Goal: Information Seeking & Learning: Check status

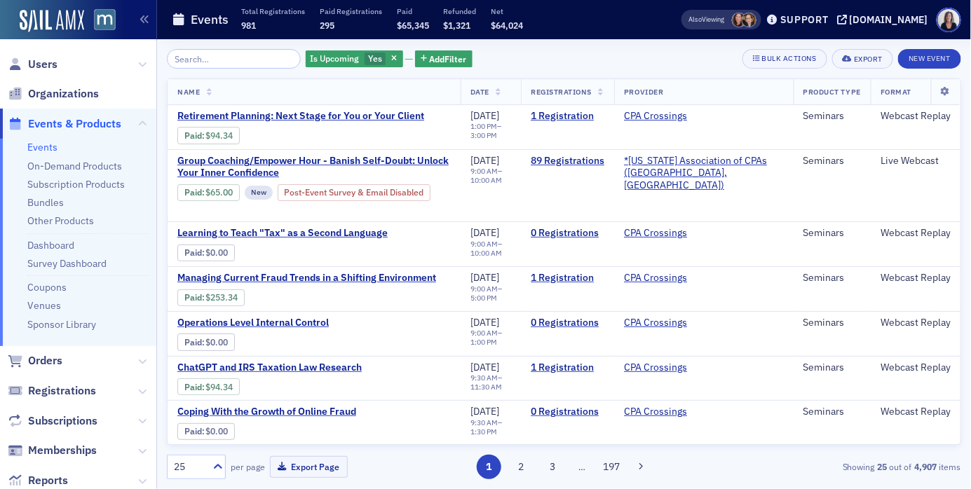
click at [64, 119] on span "Events & Products" at bounding box center [74, 123] width 93 height 15
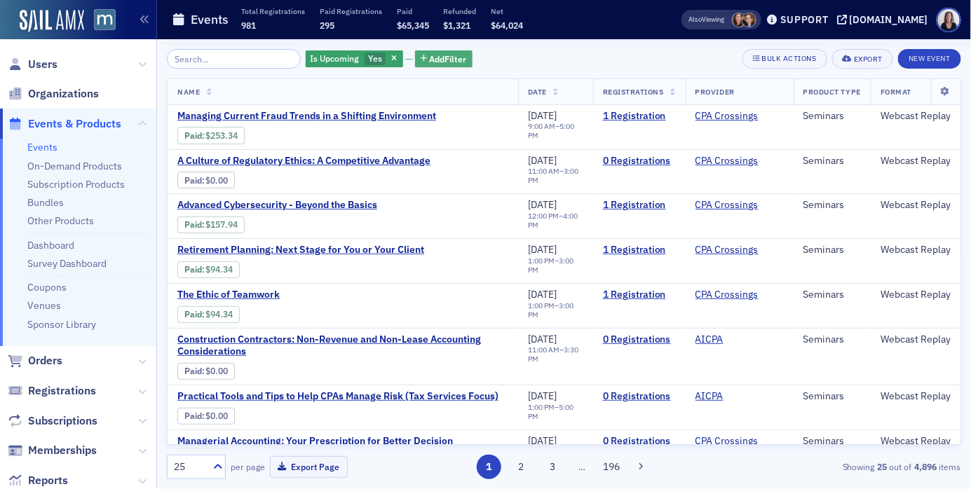
click at [430, 60] on span "Add Filter" at bounding box center [448, 59] width 37 height 13
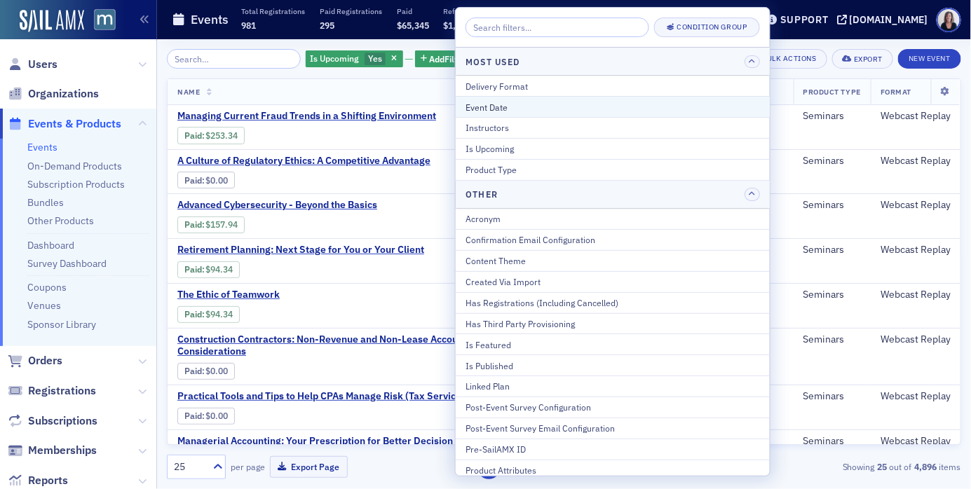
click at [511, 107] on div "Event Date" at bounding box center [613, 107] width 295 height 13
select select "7"
select select "2025"
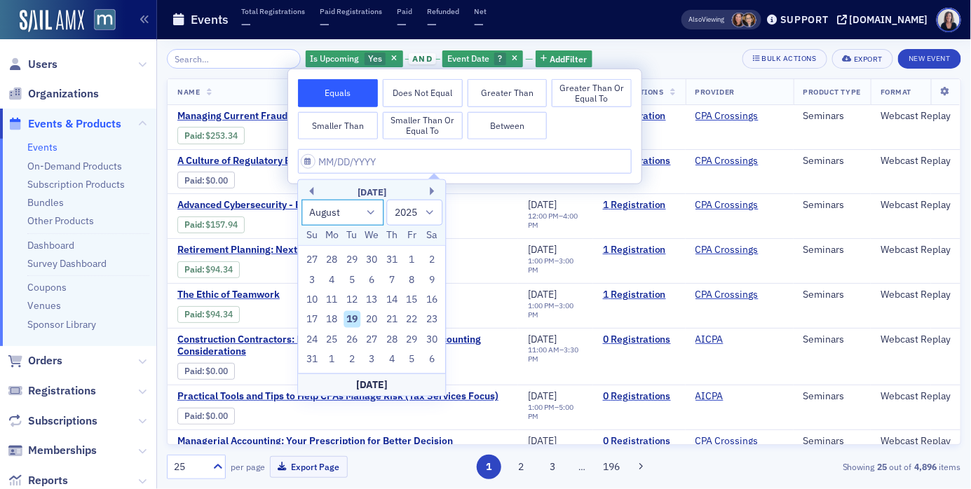
click at [372, 213] on select "January February March April May June July August September October November De…" at bounding box center [343, 213] width 82 height 26
select select "9"
click at [302, 200] on select "January February March April May June July August September October November De…" at bounding box center [343, 213] width 82 height 26
click at [389, 317] on div "23" at bounding box center [392, 319] width 17 height 17
type input "[DATE]"
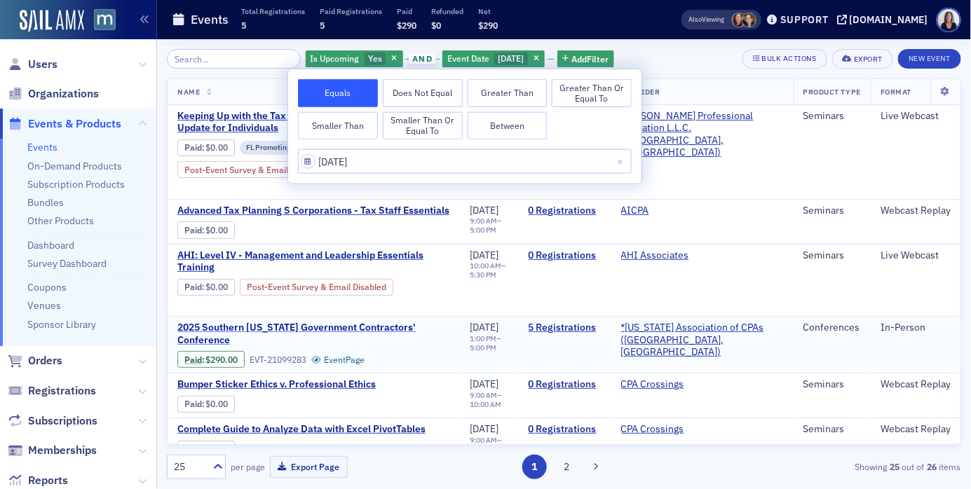
click at [395, 322] on span "2025 Southern [US_STATE] Government Contractors' Conference" at bounding box center [313, 334] width 273 height 25
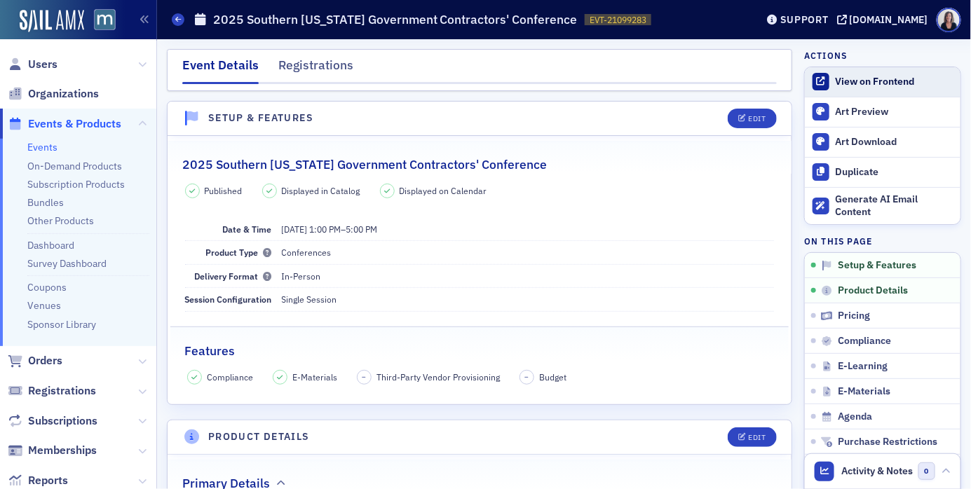
click at [887, 87] on div "View on Frontend" at bounding box center [895, 82] width 118 height 13
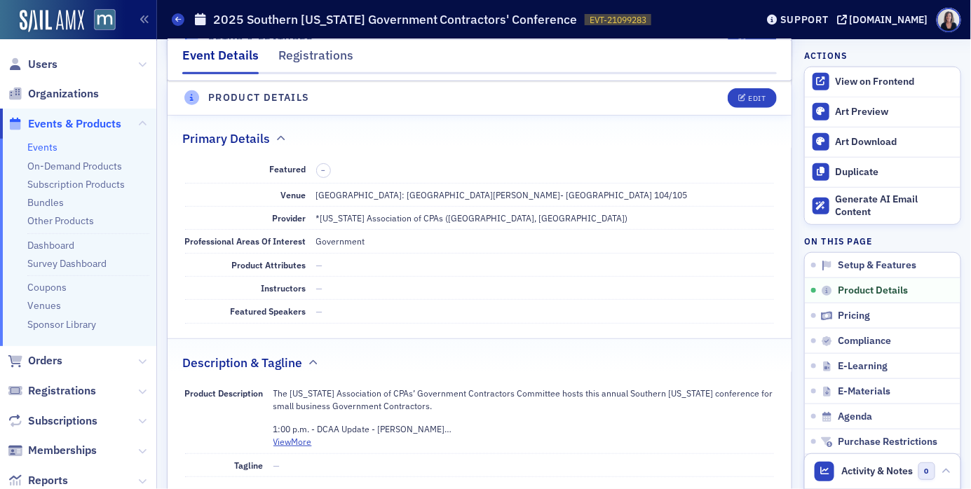
scroll to position [341, 0]
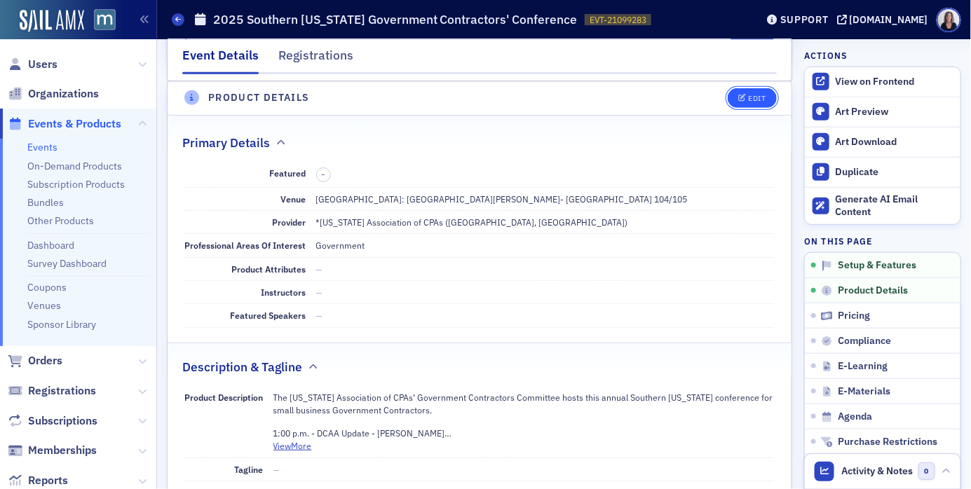
click at [764, 98] on div "Edit" at bounding box center [757, 99] width 18 height 8
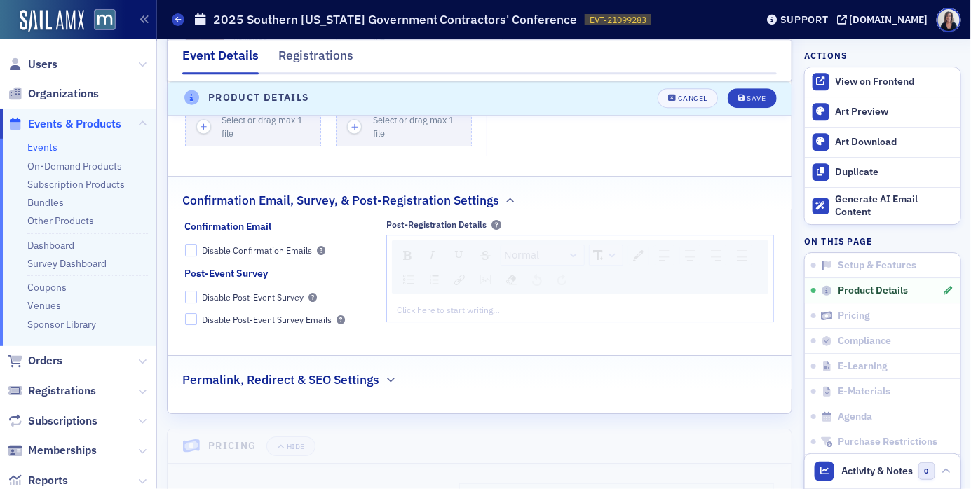
scroll to position [1364, 0]
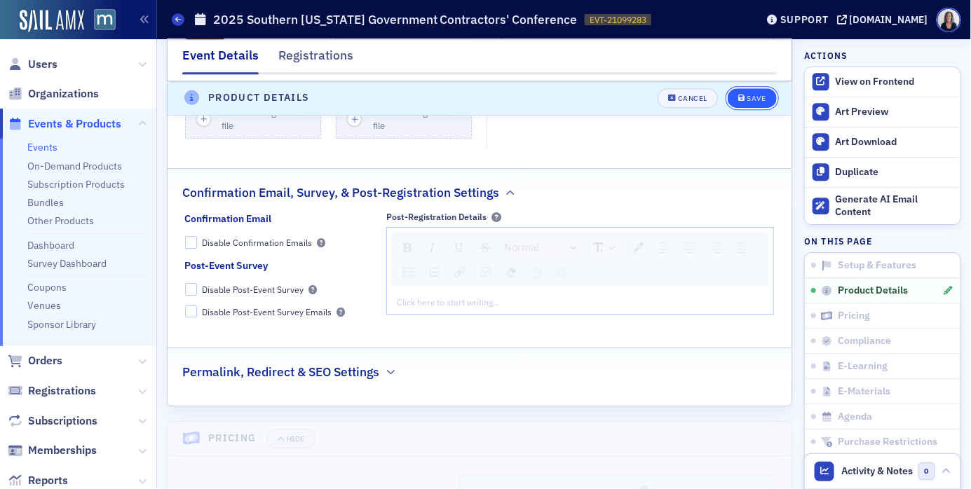
click at [762, 97] on div "Save" at bounding box center [756, 99] width 19 height 8
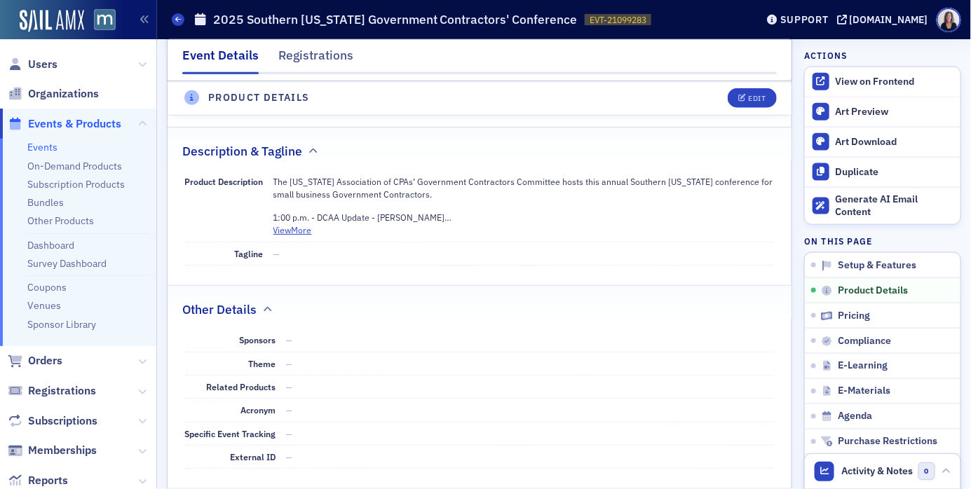
scroll to position [536, 0]
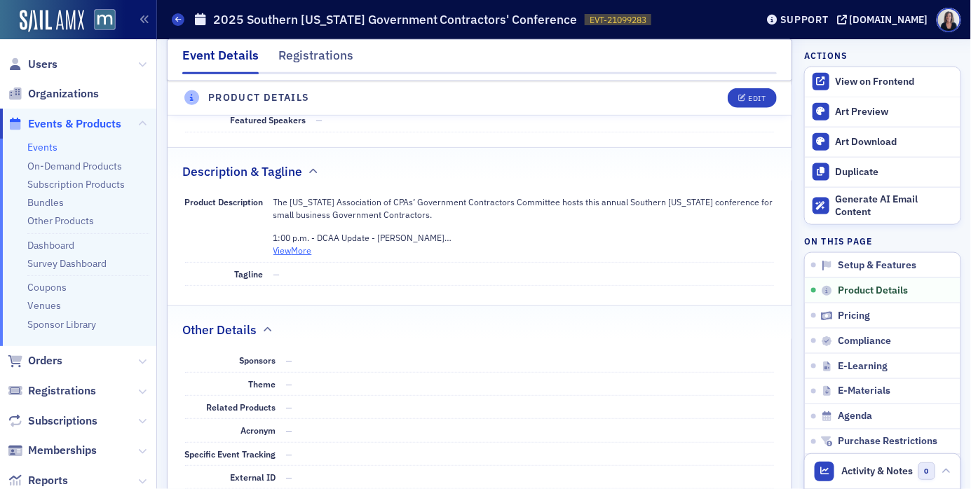
click at [306, 250] on button "View More" at bounding box center [292, 250] width 39 height 13
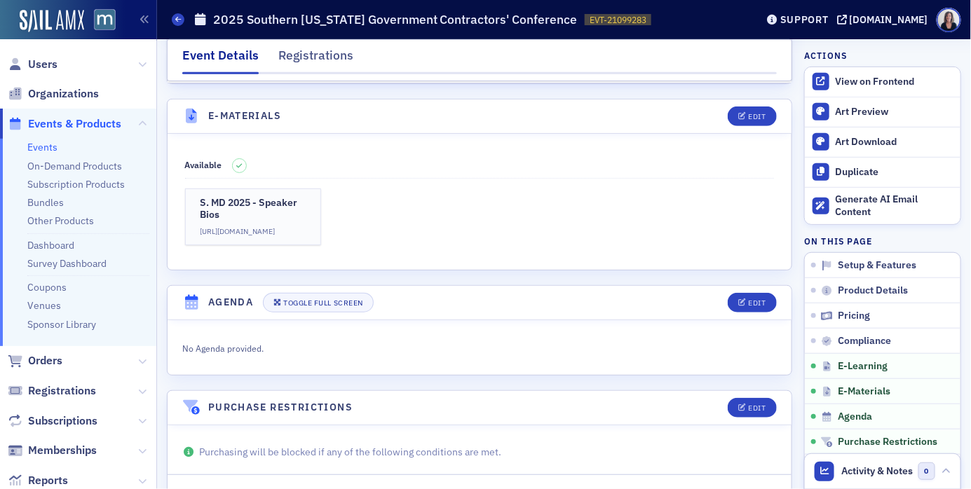
scroll to position [1981, 0]
click at [281, 224] on p "[URL][DOMAIN_NAME]" at bounding box center [253, 229] width 105 height 11
click at [0, 0] on div "Users Organizations Events & Products Events On-Demand Products Subscription Pr…" at bounding box center [485, 244] width 971 height 489
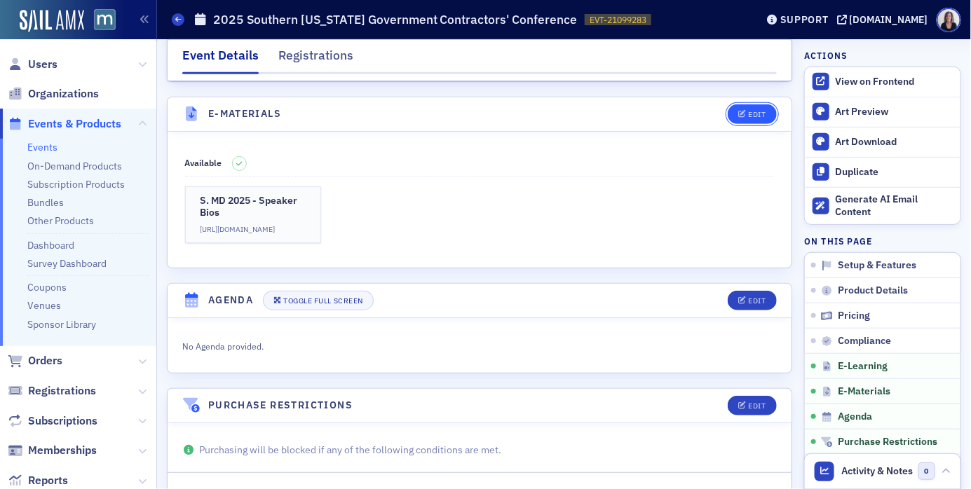
click at [759, 111] on div "Edit" at bounding box center [757, 115] width 18 height 8
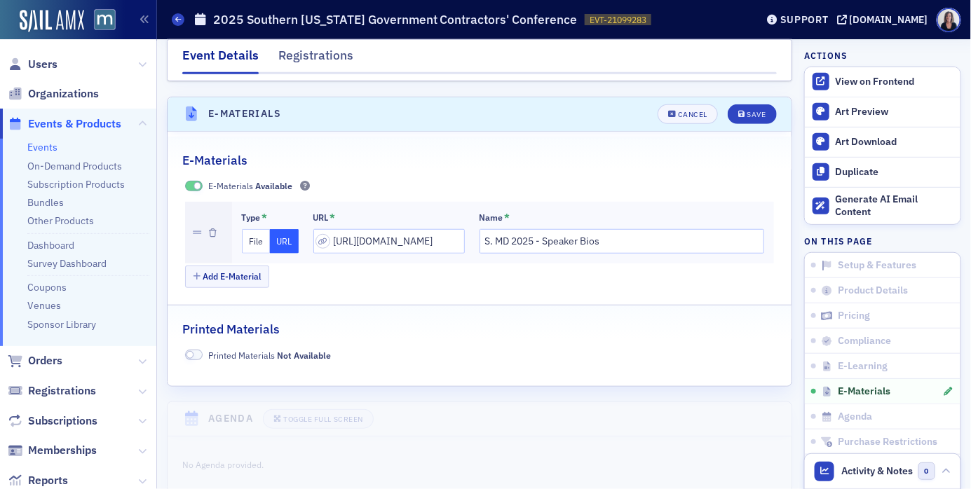
scroll to position [1979, 0]
click at [766, 113] on div "Save" at bounding box center [756, 117] width 19 height 8
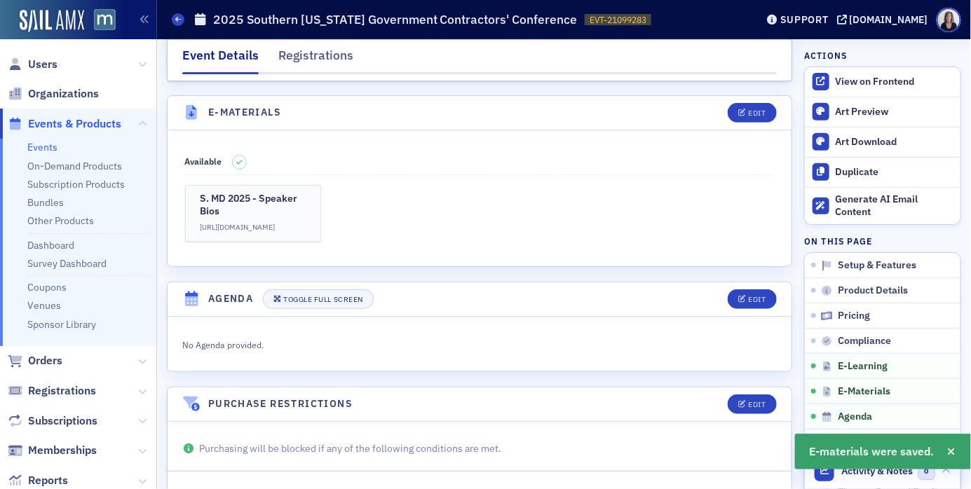
scroll to position [1901, 0]
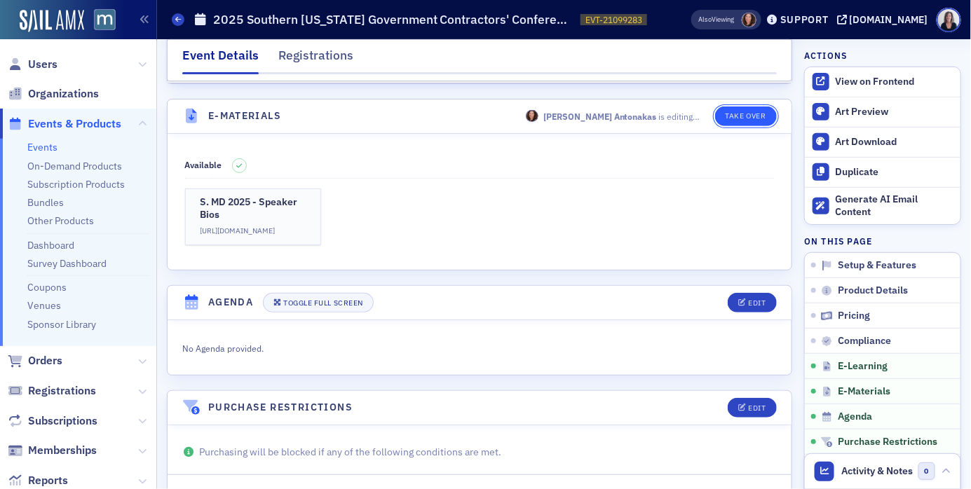
click at [756, 107] on button "Take Over" at bounding box center [746, 117] width 62 height 20
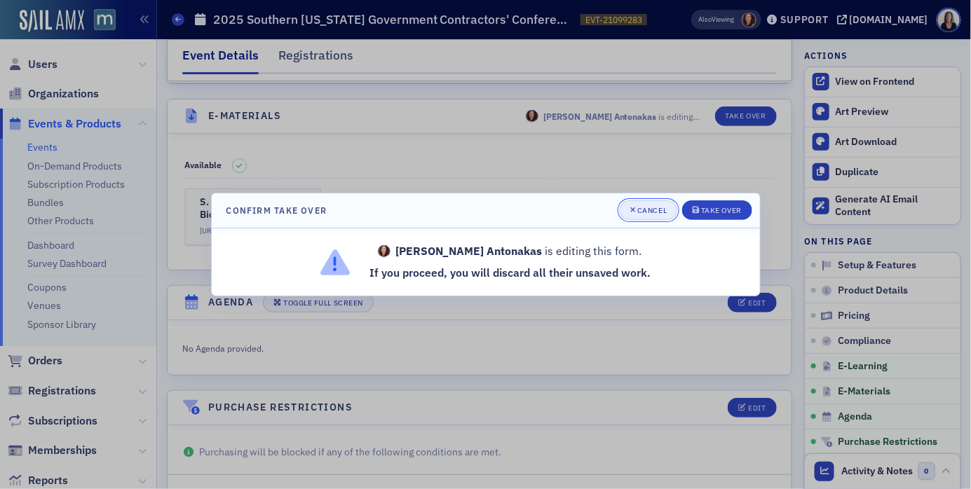
click at [649, 207] on div "Cancel" at bounding box center [651, 211] width 29 height 8
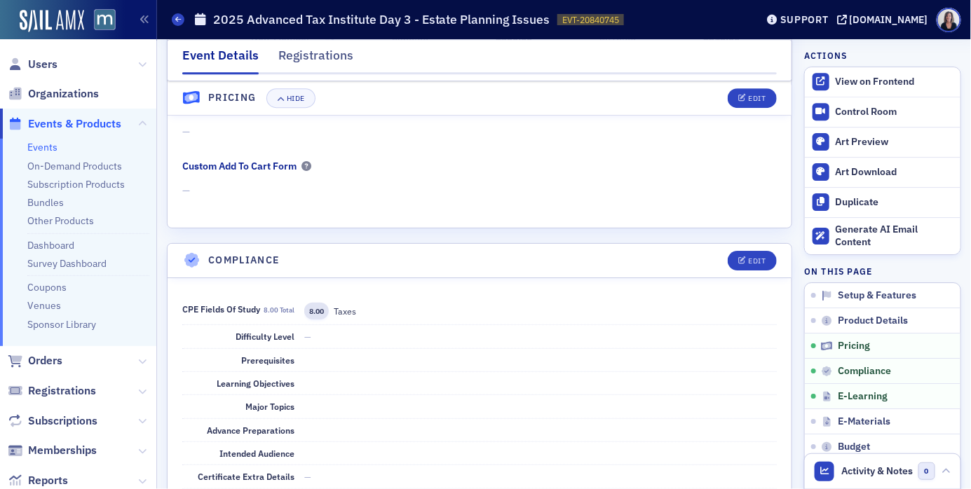
scroll to position [1433, 0]
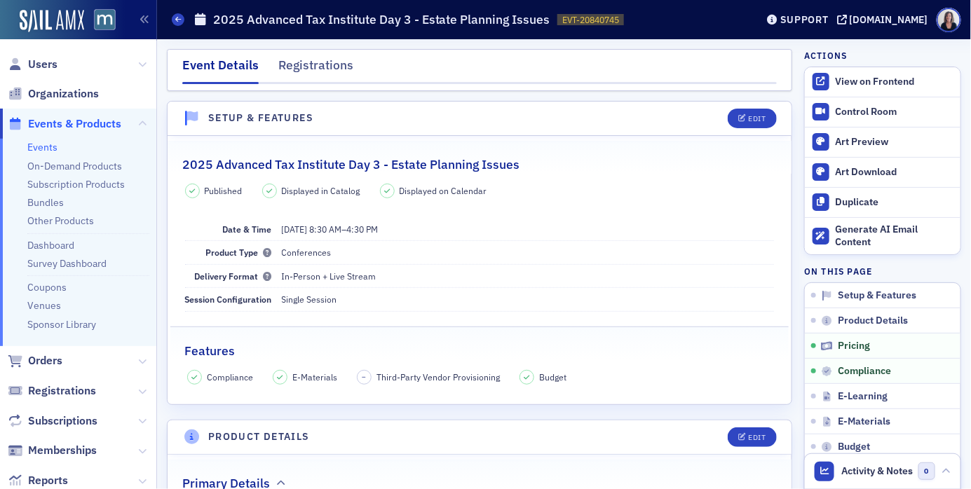
scroll to position [1433, 0]
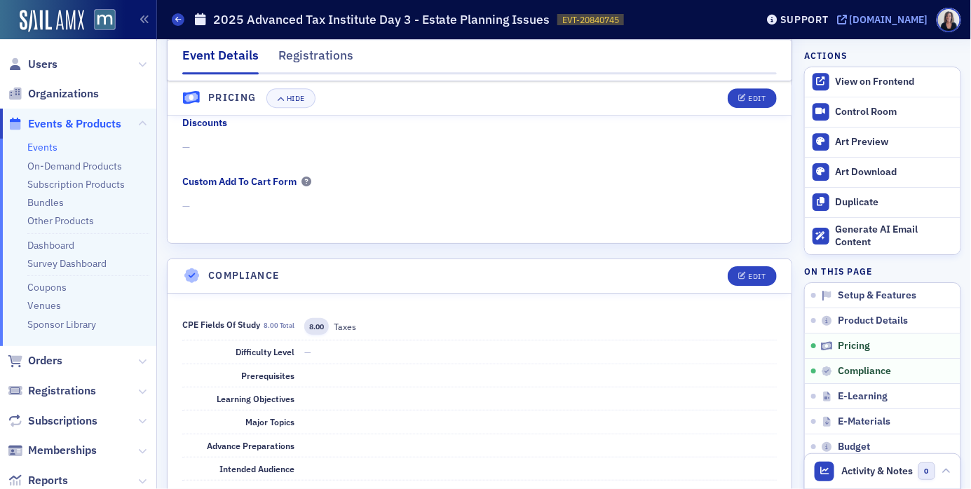
click at [908, 22] on div "[DOMAIN_NAME]" at bounding box center [889, 19] width 79 height 13
click at [96, 122] on span "Events & Products" at bounding box center [74, 123] width 93 height 15
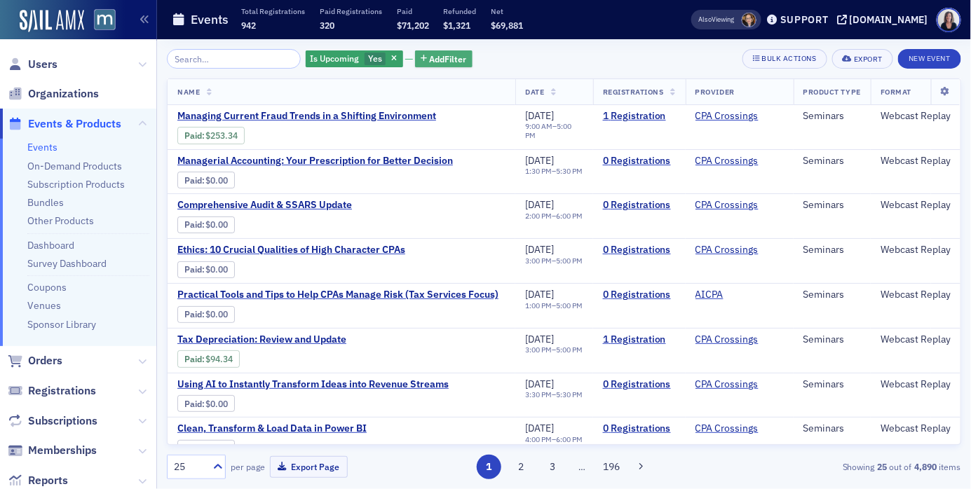
click at [430, 58] on span "Add Filter" at bounding box center [448, 59] width 37 height 13
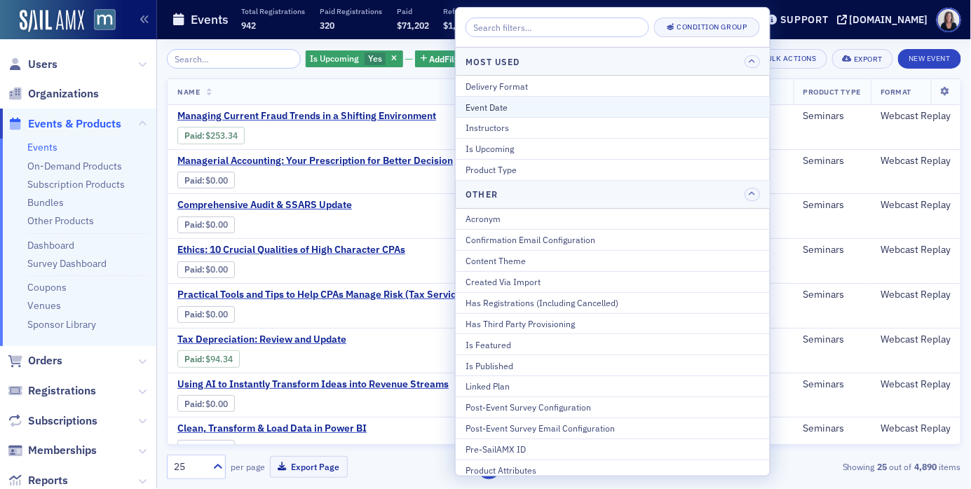
click at [522, 103] on div "Event Date" at bounding box center [613, 107] width 295 height 13
select select "7"
select select "2025"
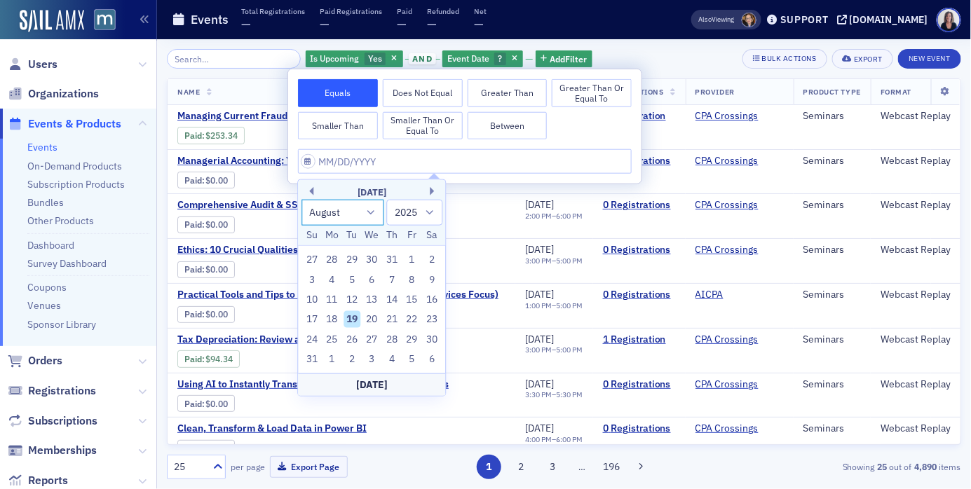
click at [372, 211] on select "January February March April May June July August September October November De…" at bounding box center [343, 213] width 82 height 26
select select "9"
click at [302, 200] on select "January February March April May June July August September October November De…" at bounding box center [343, 213] width 82 height 26
click at [393, 311] on div "23" at bounding box center [392, 319] width 17 height 17
type input "[DATE]"
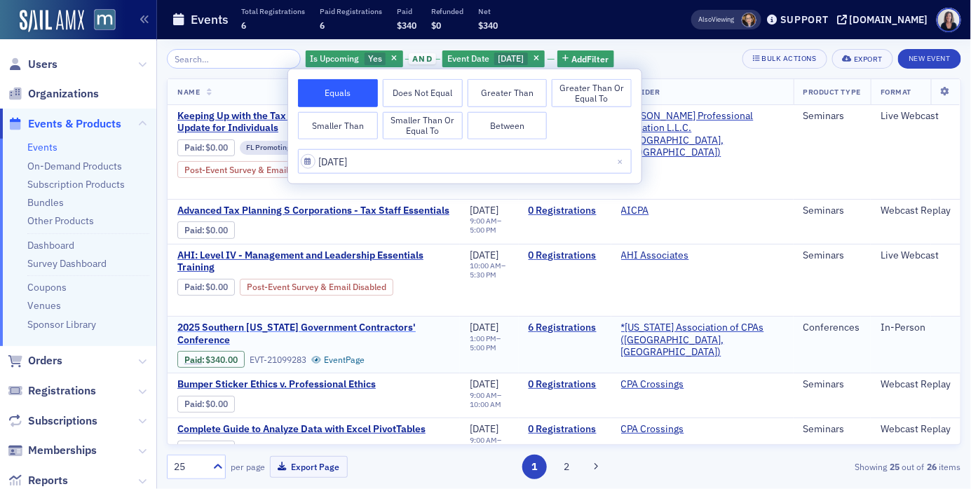
click at [391, 322] on span "2025 Southern [US_STATE] Government Contractors' Conference" at bounding box center [313, 334] width 273 height 25
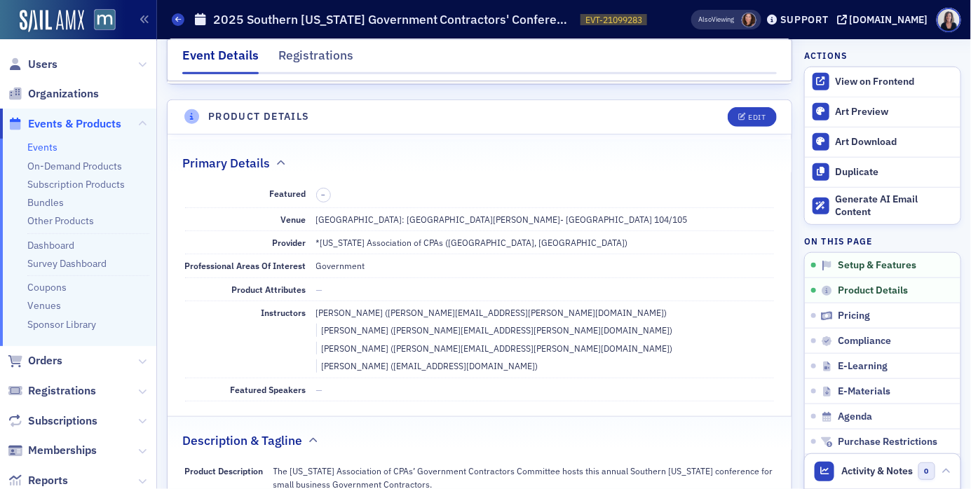
scroll to position [314, 0]
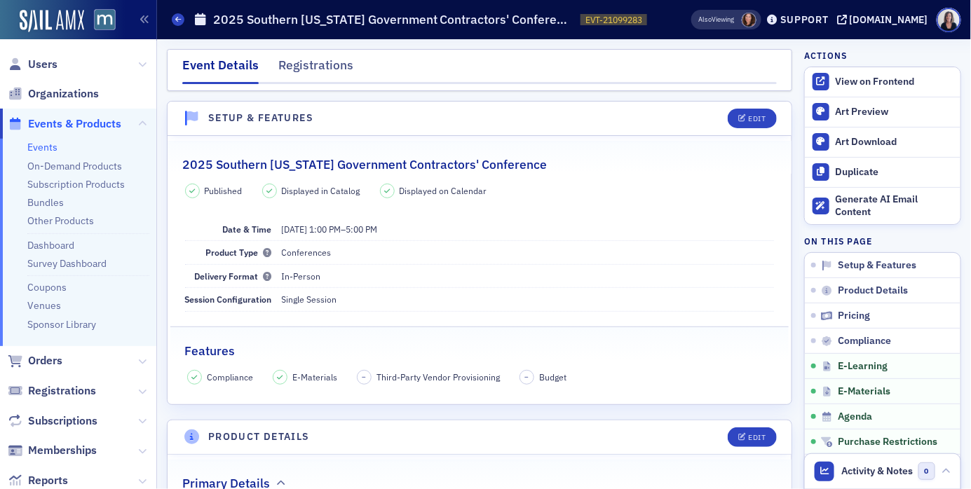
scroll to position [1919, 0]
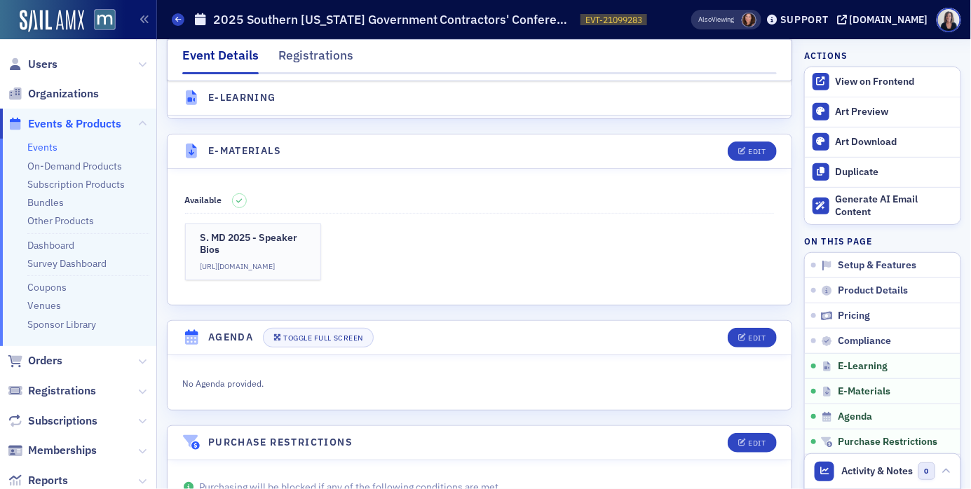
click at [97, 121] on span "Events & Products" at bounding box center [74, 123] width 93 height 15
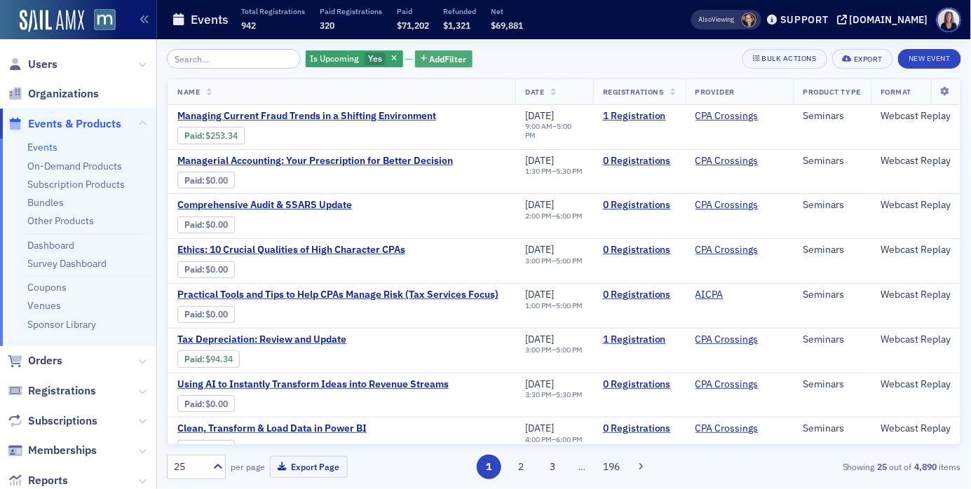
click at [435, 56] on span "Add Filter" at bounding box center [448, 59] width 37 height 13
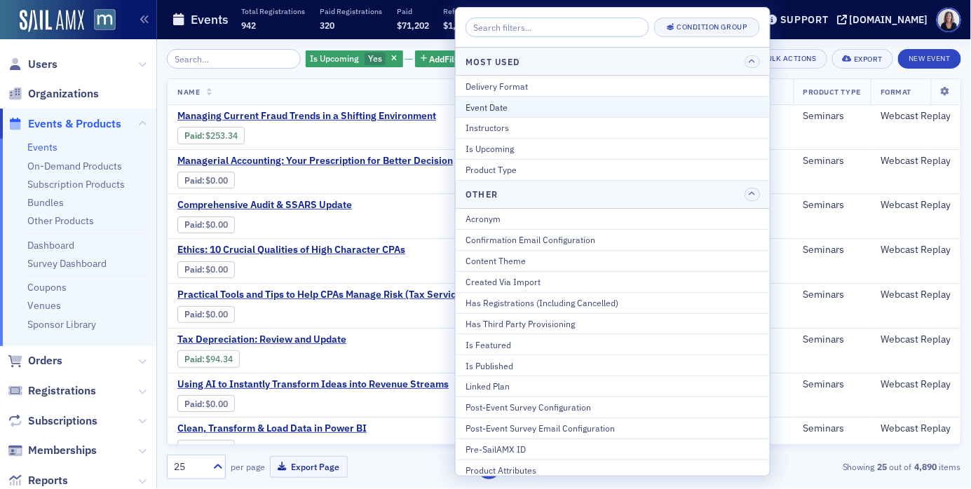
click at [488, 105] on div "Event Date" at bounding box center [613, 107] width 295 height 13
select select "7"
select select "2025"
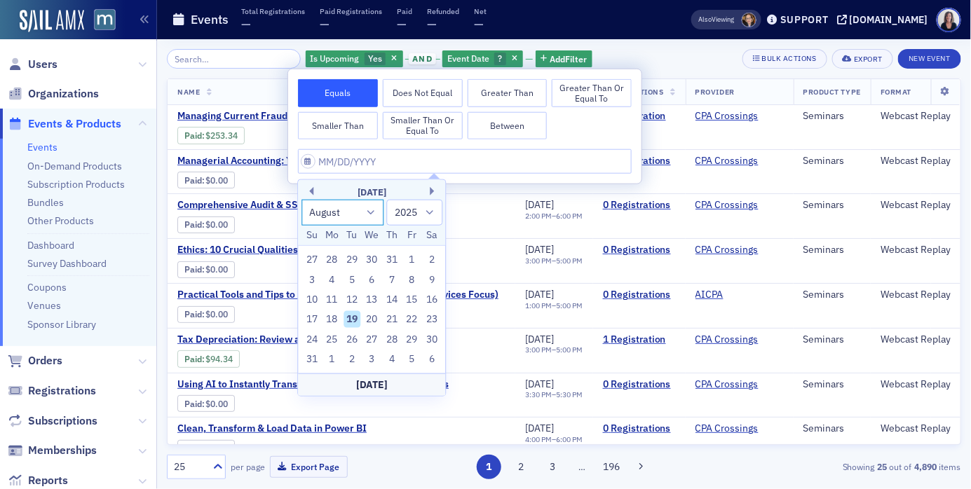
click at [371, 212] on select "January February March April May June July August September October November De…" at bounding box center [343, 213] width 82 height 26
select select "8"
click at [302, 200] on select "January February March April May June July August September October November De…" at bounding box center [343, 213] width 82 height 26
click at [334, 332] on div "29" at bounding box center [332, 340] width 17 height 17
type input "[DATE]"
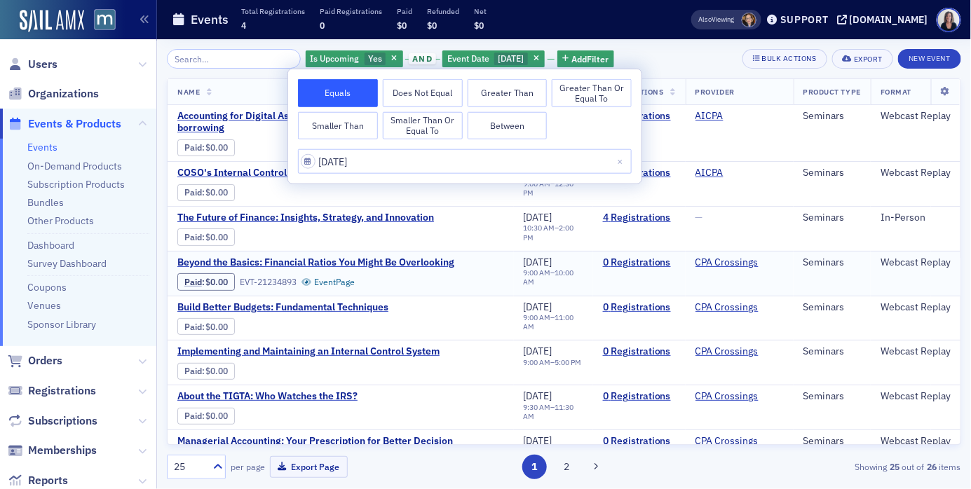
click at [459, 257] on div "Beyond the Basics: Financial Ratios You Might Be Overlooking Paid : $0.00 EVT-2…" at bounding box center [340, 274] width 327 height 34
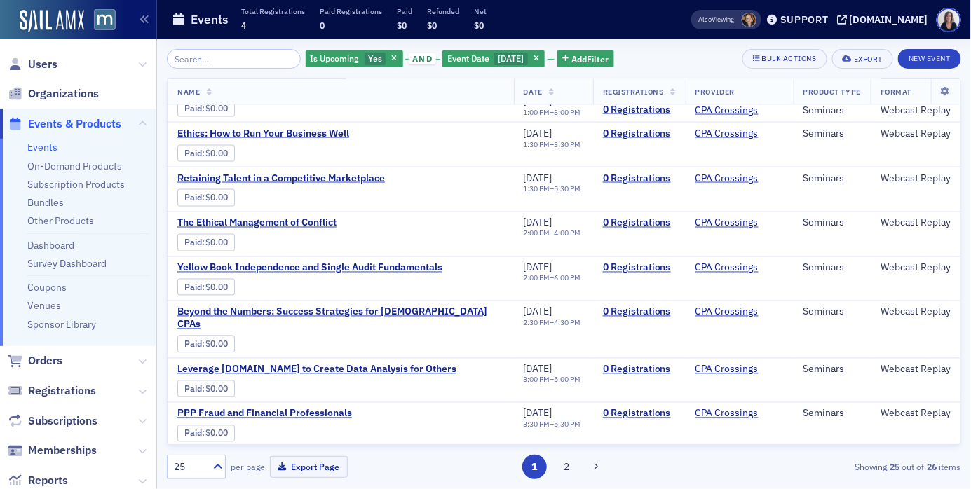
scroll to position [752, 0]
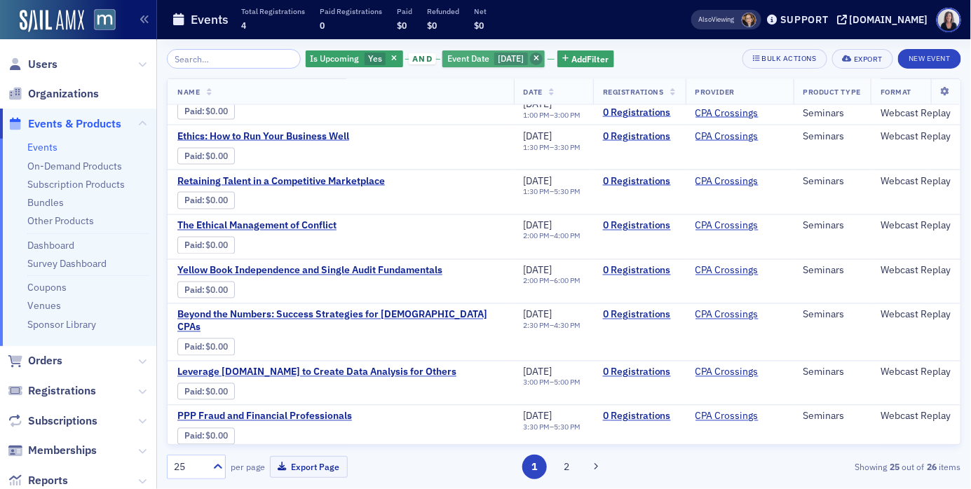
click at [538, 55] on icon "button" at bounding box center [537, 59] width 6 height 8
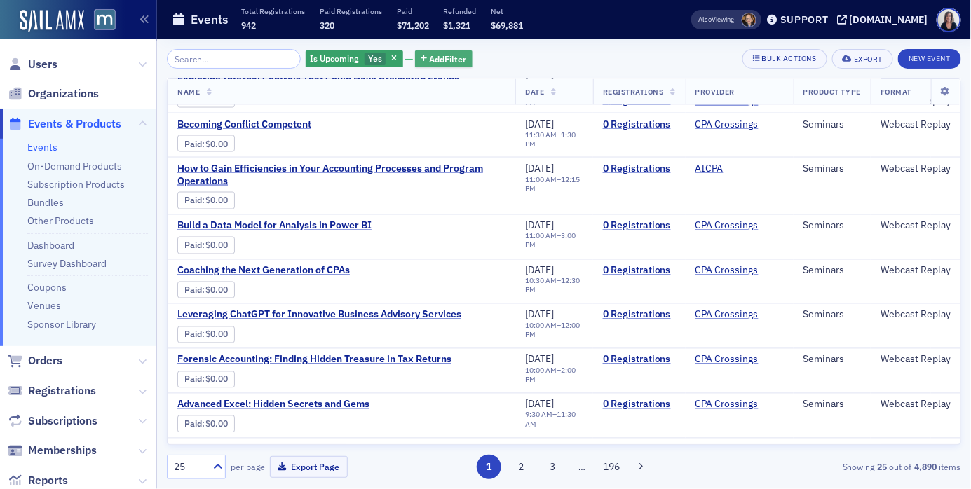
click at [442, 59] on span "Add Filter" at bounding box center [448, 59] width 37 height 13
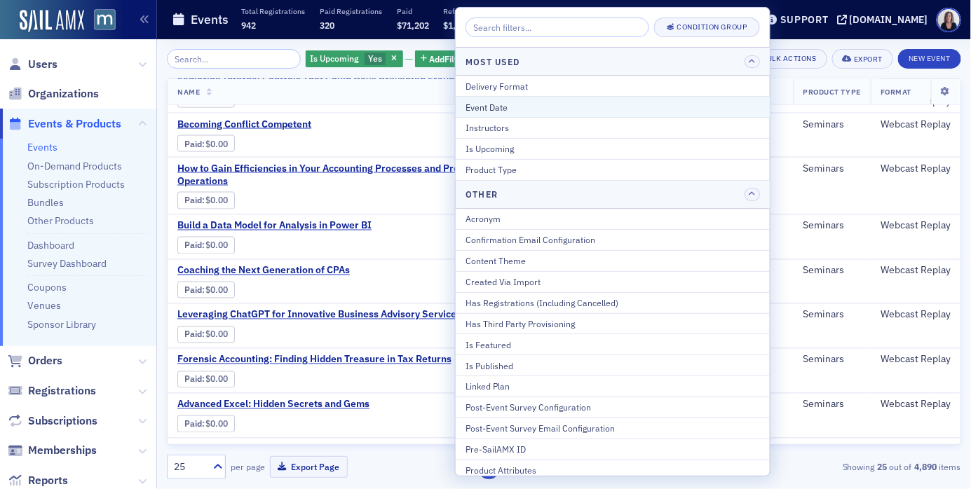
click at [493, 104] on div "Event Date" at bounding box center [613, 107] width 295 height 13
select select "7"
select select "2025"
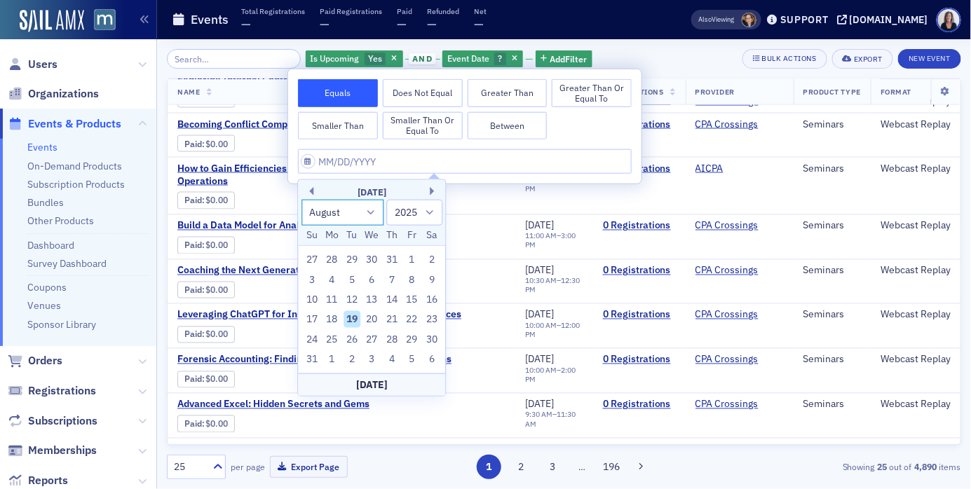
click at [370, 210] on select "January February March April May June July August September October November De…" at bounding box center [343, 213] width 82 height 26
select select "8"
click at [302, 200] on select "January February March April May June July August September October November De…" at bounding box center [343, 213] width 82 height 26
click at [337, 332] on div "29" at bounding box center [332, 340] width 17 height 17
type input "[DATE]"
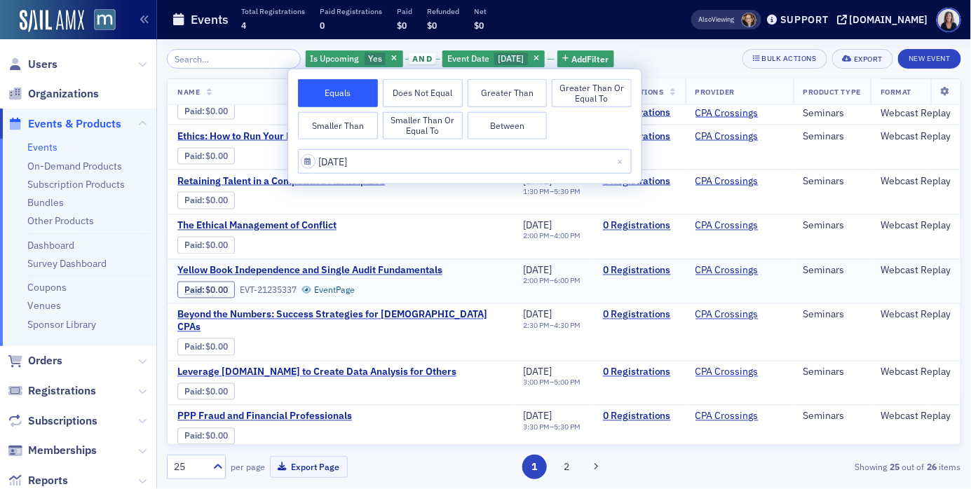
scroll to position [766, 0]
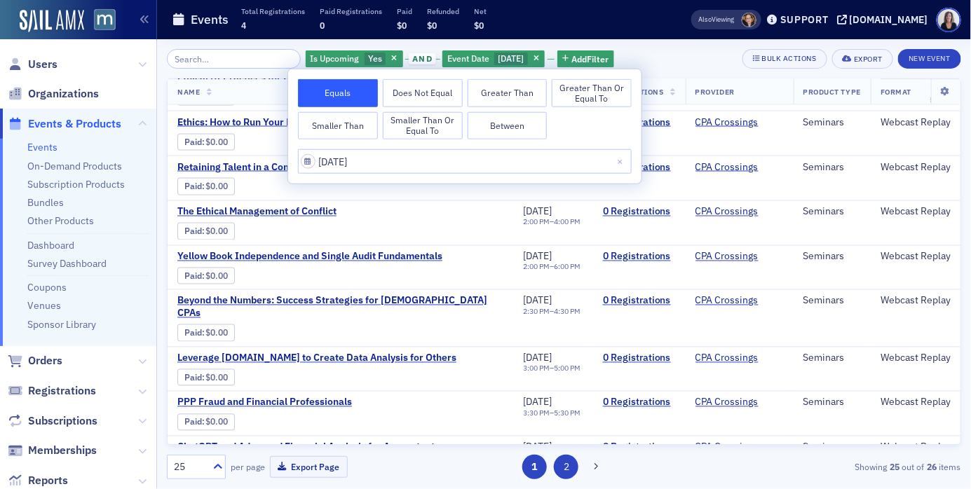
click at [567, 464] on button "2" at bounding box center [566, 467] width 25 height 25
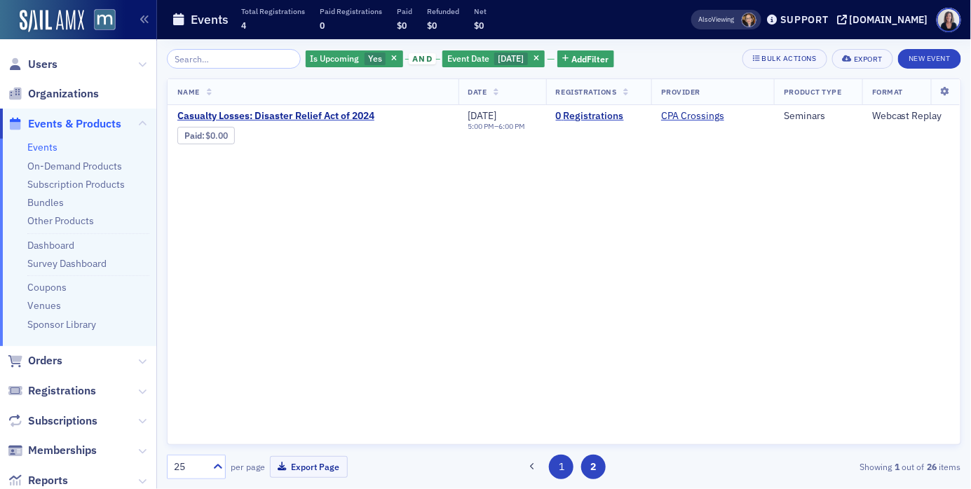
click at [559, 464] on button "1" at bounding box center [561, 467] width 25 height 25
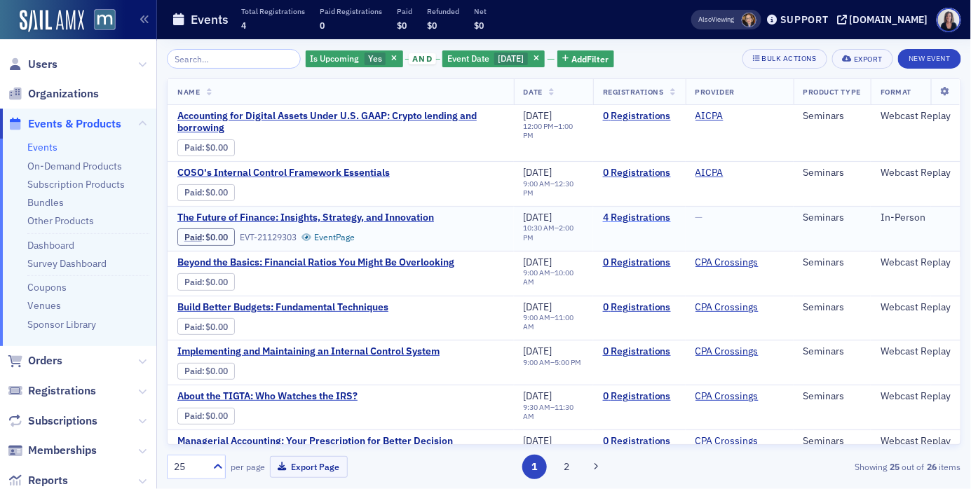
click at [620, 217] on link "4 Registrations" at bounding box center [639, 218] width 73 height 13
